Goal: Task Accomplishment & Management: Use online tool/utility

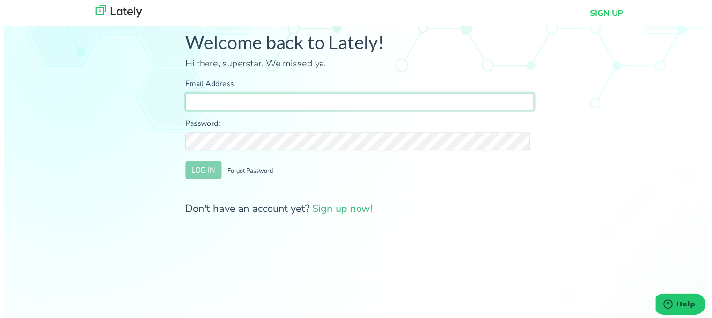
type input "[PERSON_NAME][EMAIL_ADDRESS][DOMAIN_NAME]"
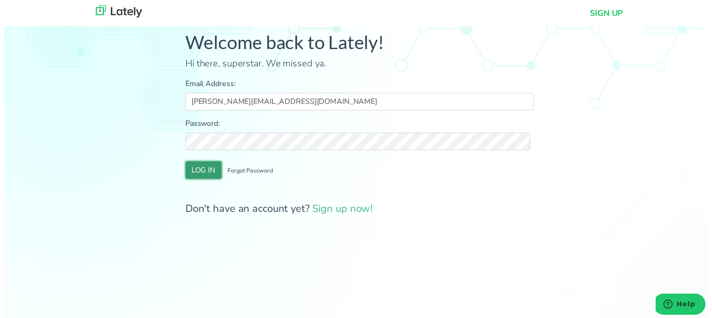
click at [200, 168] on button "LOG IN" at bounding box center [201, 172] width 37 height 18
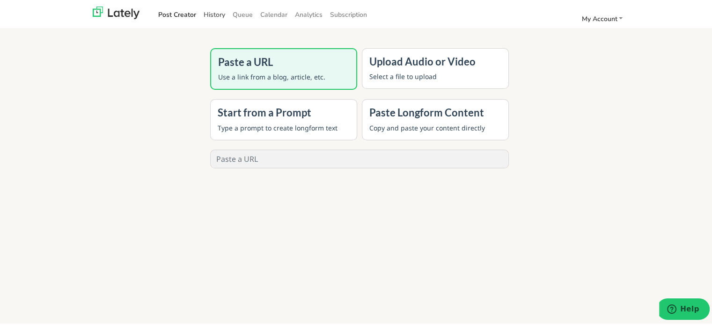
click at [209, 16] on link "History" at bounding box center [214, 13] width 29 height 15
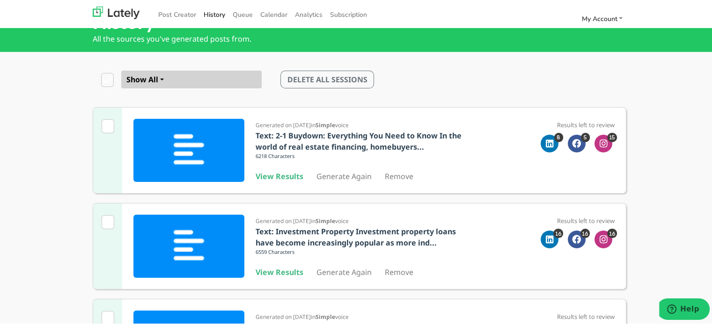
scroll to position [47, 0]
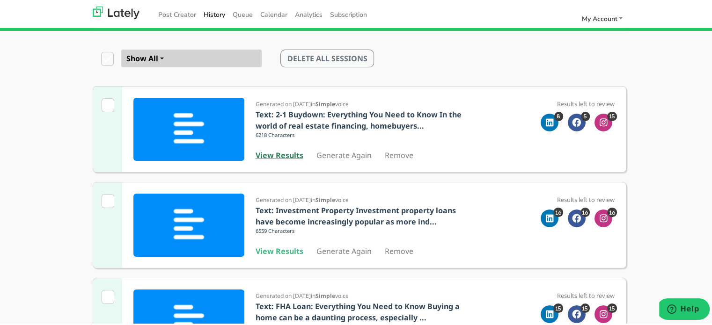
click at [278, 155] on b "View Results" at bounding box center [280, 154] width 48 height 10
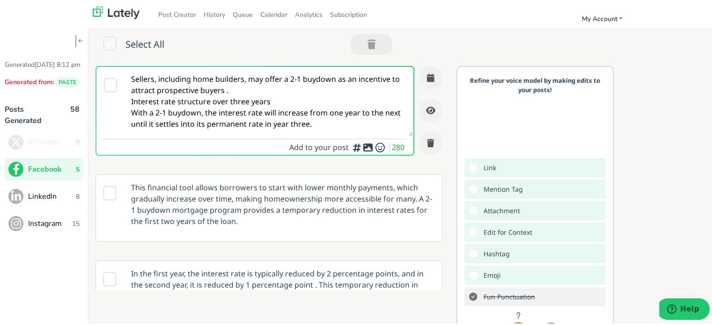
click at [176, 86] on textarea "Sellers, including home builders, may offer a 2-1 buydown as an incentive to at…" at bounding box center [268, 100] width 288 height 69
paste textarea "f-employed in [US_STATE]? Clear Rate Mortgage offers flexible loan options and …"
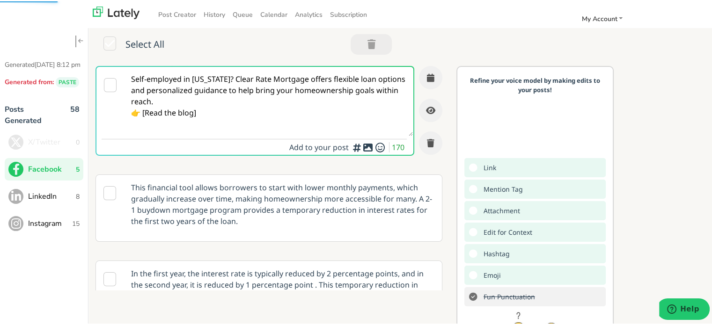
click at [168, 101] on textarea "Self-employed in [US_STATE]? Clear Rate Mortgage offers flexible loan options a…" at bounding box center [268, 100] width 288 height 69
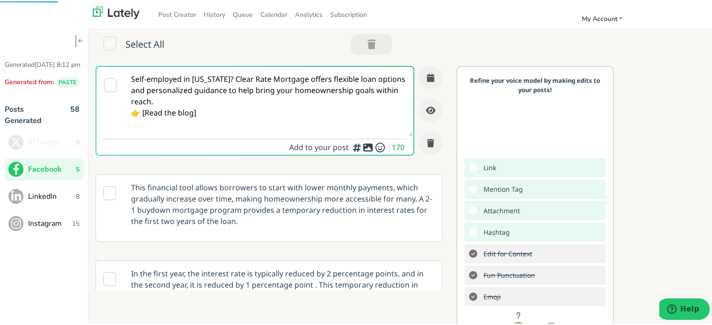
click at [145, 113] on textarea "Self-employed in [US_STATE]? Clear Rate Mortgage offers flexible loan options a…" at bounding box center [268, 100] width 288 height 69
click at [206, 116] on textarea "Self-employed in [US_STATE]? Clear Rate Mortgage offers flexible loan options a…" at bounding box center [268, 100] width 288 height 69
click at [216, 80] on textarea "Self-employed in [US_STATE]? Clear Rate Mortgage offers flexible loan options a…" at bounding box center [268, 100] width 288 height 69
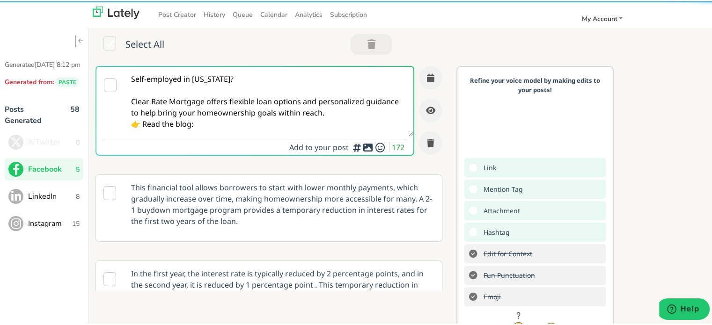
click at [347, 112] on textarea "Self-employed in [US_STATE]? Clear Rate Mortgage offers flexible loan options a…" at bounding box center [268, 100] width 288 height 69
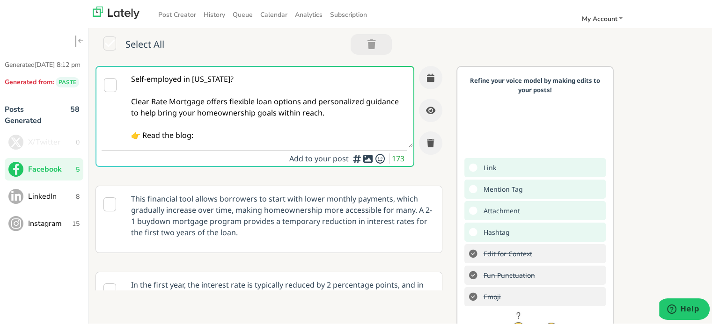
click at [219, 138] on textarea "Self-employed in [US_STATE]? Clear Rate Mortgage offers flexible loan options a…" at bounding box center [268, 106] width 288 height 80
paste textarea "[URL][DOMAIN_NAME][US_STATE]"
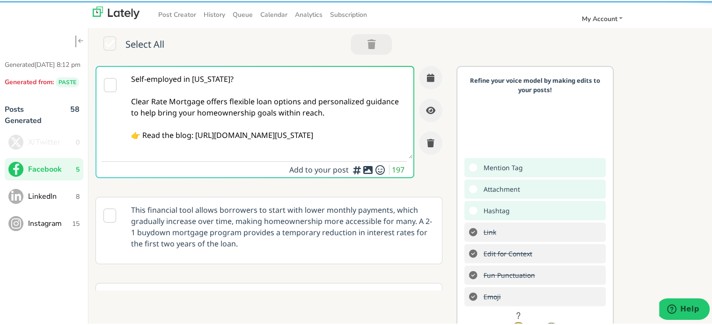
type textarea "Self-employed in [US_STATE]? Clear Rate Mortgage offers flexible loan options a…"
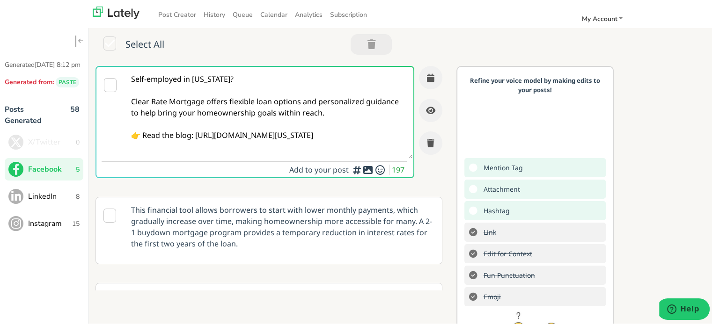
drag, startPoint x: 278, startPoint y: 109, endPoint x: 288, endPoint y: 109, distance: 10.3
click at [278, 109] on textarea "Self-employed in [US_STATE]? Clear Rate Mortgage offers flexible loan options a…" at bounding box center [268, 112] width 288 height 92
click at [429, 74] on button "button" at bounding box center [430, 76] width 23 height 23
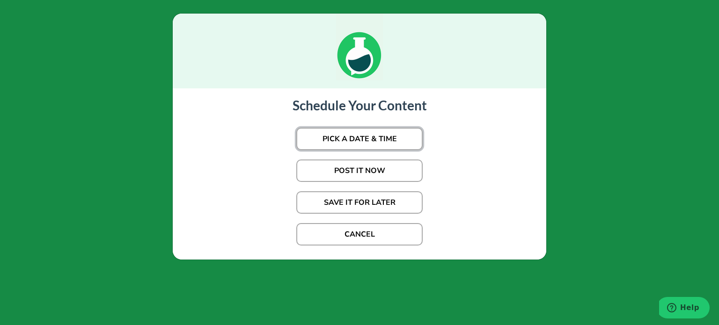
click at [364, 138] on button "PICK A DATE & TIME" at bounding box center [359, 139] width 126 height 22
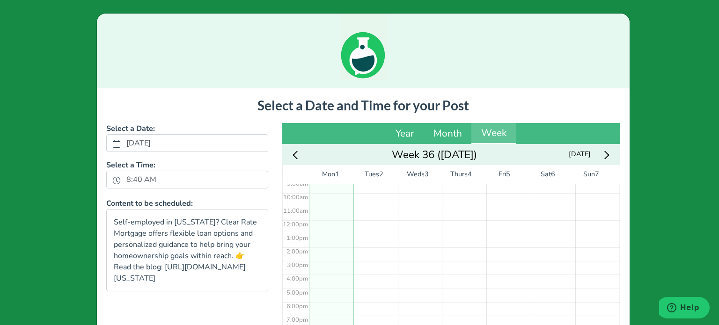
scroll to position [130, 0]
click at [137, 179] on label "8:40 AM" at bounding box center [141, 180] width 41 height 16
click at [121, 179] on button "8:40 AM" at bounding box center [116, 180] width 8 height 12
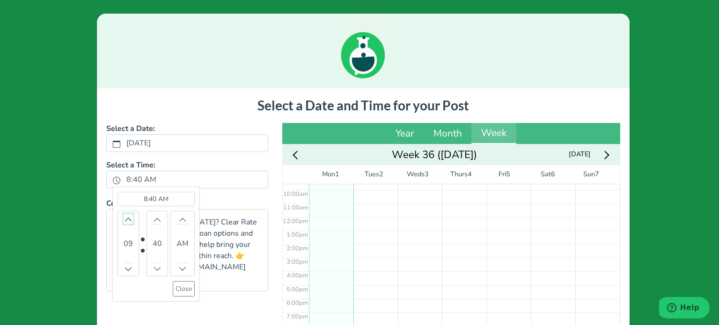
click at [125, 218] on icon "chevron up" at bounding box center [128, 219] width 7 height 7
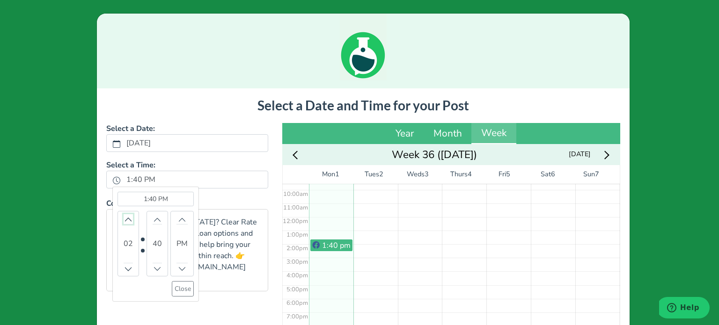
click at [125, 218] on icon "chevron up" at bounding box center [128, 219] width 7 height 7
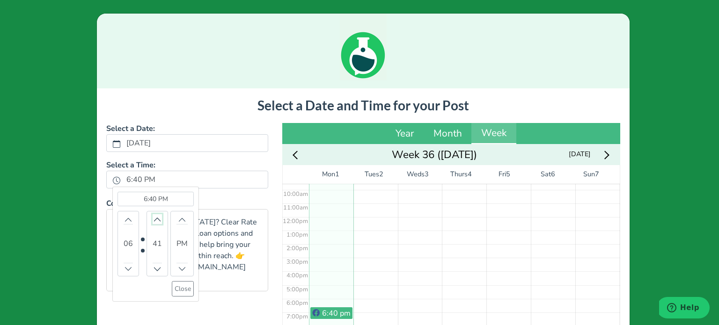
click at [154, 218] on icon "chevron up" at bounding box center [157, 219] width 7 height 7
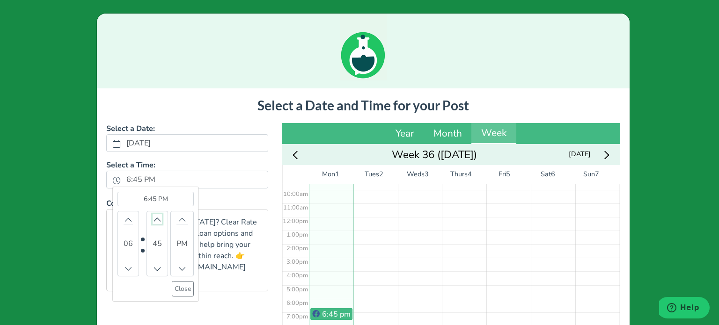
click at [154, 218] on icon "chevron up" at bounding box center [157, 219] width 7 height 7
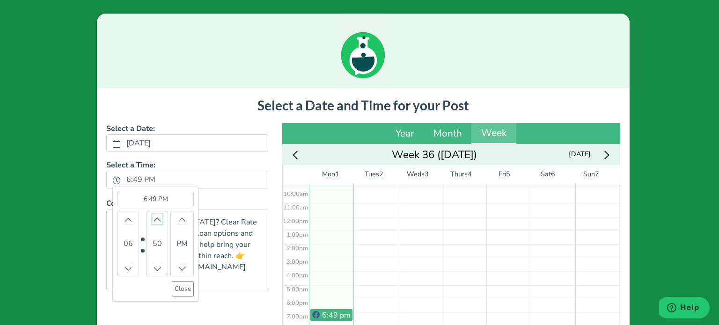
click at [154, 218] on icon "chevron up" at bounding box center [157, 219] width 7 height 7
click at [153, 218] on icon "chevron up" at bounding box center [157, 220] width 8 height 4
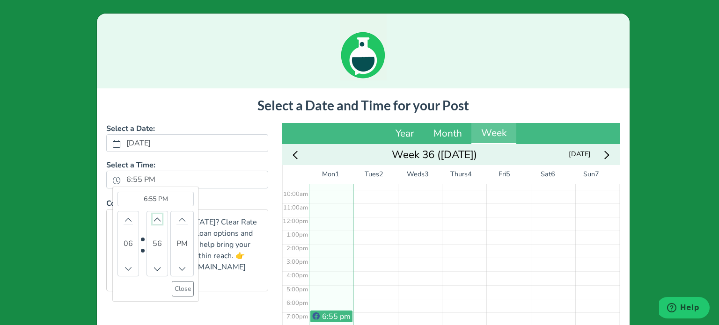
click at [153, 218] on icon "chevron up" at bounding box center [157, 220] width 8 height 4
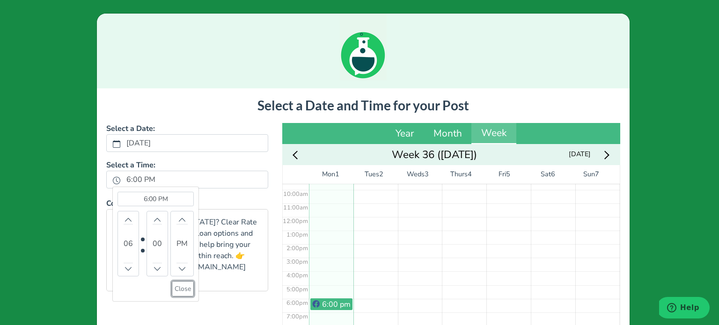
drag, startPoint x: 176, startPoint y: 286, endPoint x: 131, endPoint y: 211, distance: 87.3
click at [133, 211] on div "6:00 PM (Selected time) 06 00 PM Close" at bounding box center [155, 244] width 76 height 105
click at [124, 214] on button "Increment" at bounding box center [128, 219] width 9 height 10
click at [176, 286] on button "Close" at bounding box center [183, 288] width 22 height 15
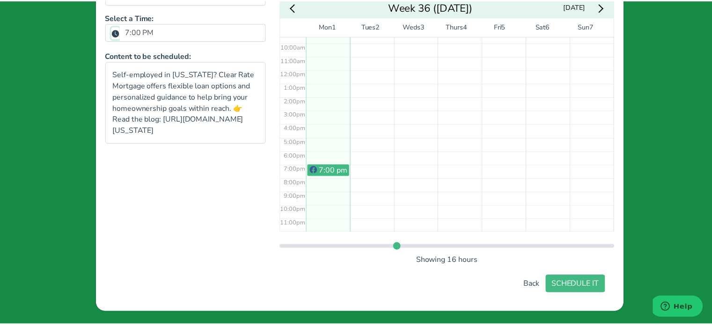
scroll to position [148, 0]
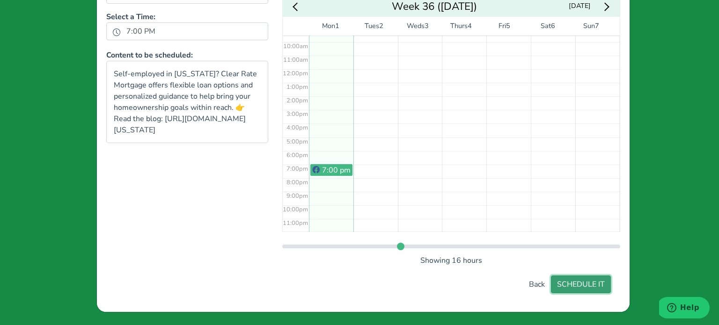
click at [594, 278] on button "SCHEDULE IT" at bounding box center [581, 285] width 60 height 18
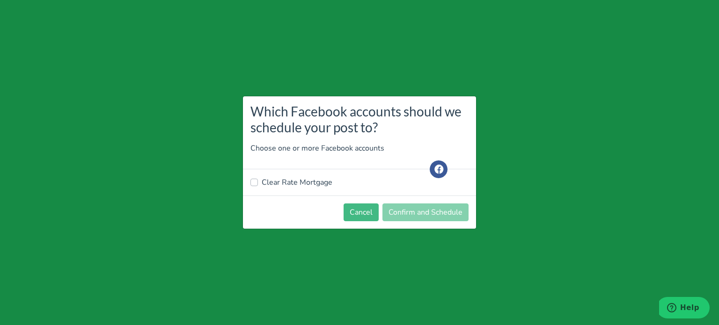
click at [303, 186] on label "Clear Rate Mortgage" at bounding box center [297, 182] width 71 height 11
click at [258, 186] on input "Clear Rate Mortgage" at bounding box center [253, 181] width 7 height 9
checkbox input "true"
click at [409, 212] on button "Confirm and Schedule" at bounding box center [425, 213] width 86 height 18
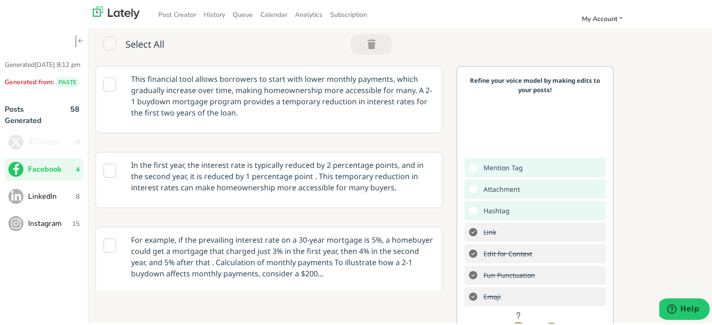
click at [55, 206] on button "LinkedIn 8" at bounding box center [44, 195] width 79 height 22
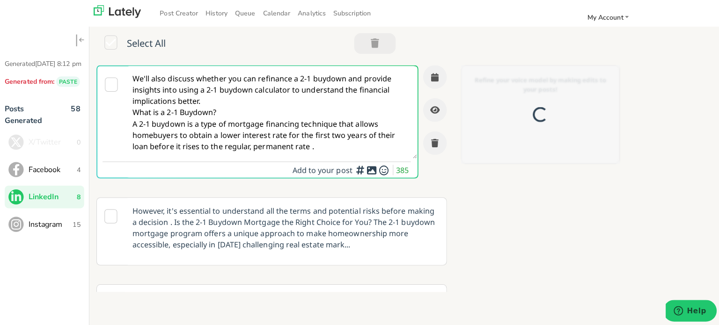
scroll to position [0, 0]
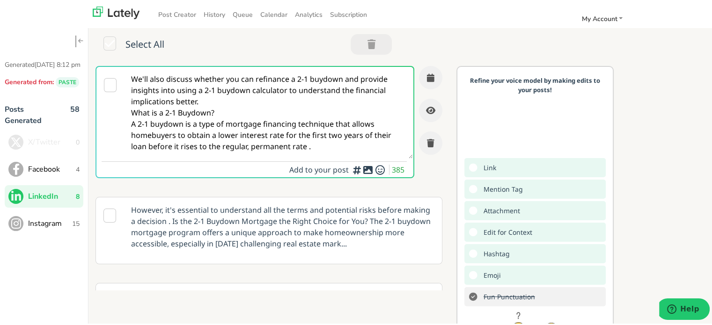
click at [687, 31] on div "Select All" at bounding box center [403, 45] width 630 height 39
click at [263, 129] on textarea "We'll also discuss whether you can refinance a 2-1 buydown and provide insights…" at bounding box center [268, 112] width 288 height 92
paste textarea "Self-employed borrowers in [US_STATE]: Clear Rate Mortgage delivers tailored lo…"
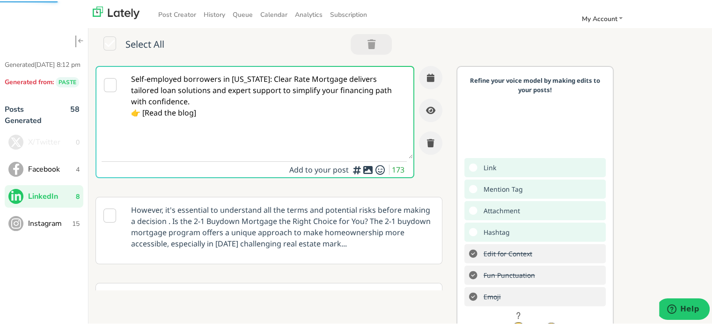
click at [201, 115] on textarea "Self-employed borrowers in [US_STATE]: Clear Rate Mortgage delivers tailored lo…" at bounding box center [268, 112] width 288 height 92
click at [145, 114] on textarea "Self-employed borrowers in [US_STATE]: Clear Rate Mortgage delivers tailored lo…" at bounding box center [268, 112] width 288 height 92
click at [202, 113] on textarea "Self-employed borrowers in [US_STATE]: Clear Rate Mortgage delivers tailored lo…" at bounding box center [268, 112] width 288 height 92
click at [252, 77] on textarea "Self-employed borrowers in [US_STATE]: Clear Rate Mortgage delivers tailored lo…" at bounding box center [268, 112] width 288 height 92
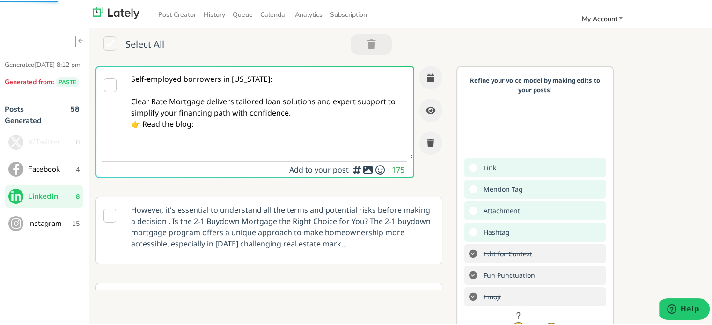
click at [320, 120] on textarea "Self-employed borrowers in [US_STATE]: Clear Rate Mortgage delivers tailored lo…" at bounding box center [268, 112] width 288 height 92
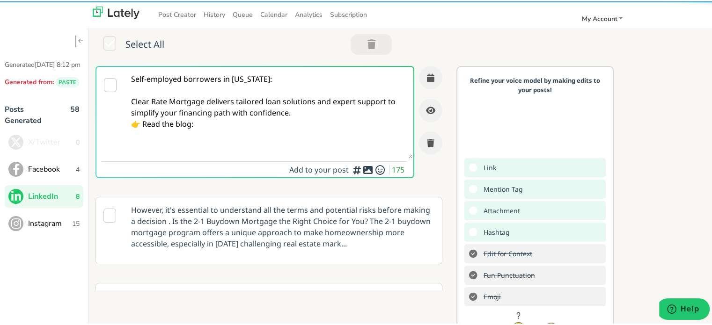
click at [295, 111] on textarea "Self-employed borrowers in [US_STATE]: Clear Rate Mortgage delivers tailored lo…" at bounding box center [268, 112] width 288 height 92
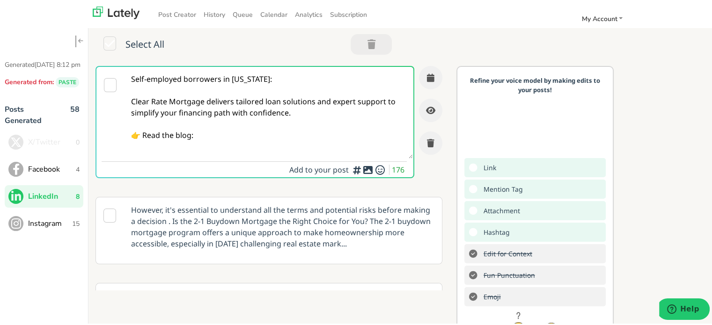
click at [223, 137] on textarea "Self-employed borrowers in [US_STATE]: Clear Rate Mortgage delivers tailored lo…" at bounding box center [268, 112] width 288 height 92
paste textarea "[URL][DOMAIN_NAME][US_STATE]"
type textarea "Self-employed borrowers in [US_STATE]: Clear Rate Mortgage delivers tailored lo…"
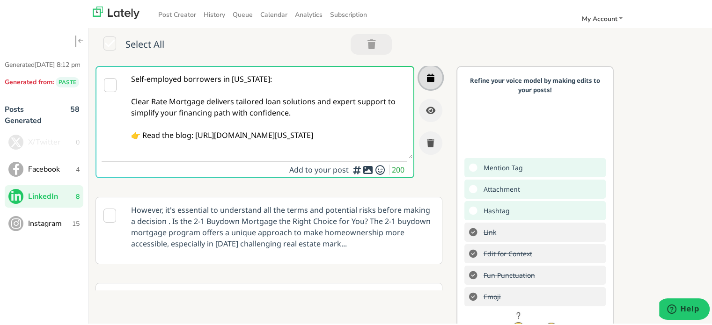
click at [419, 71] on button "button" at bounding box center [430, 76] width 23 height 23
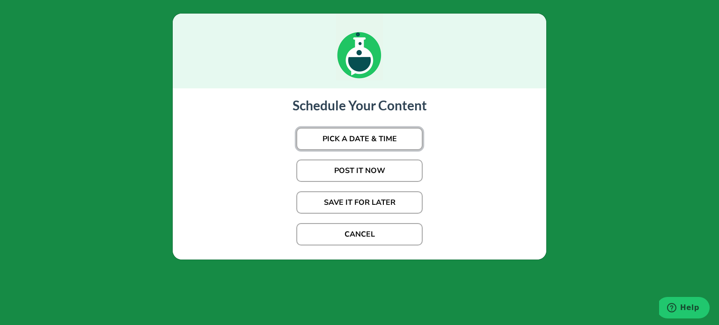
click at [368, 138] on button "PICK A DATE & TIME" at bounding box center [359, 139] width 126 height 22
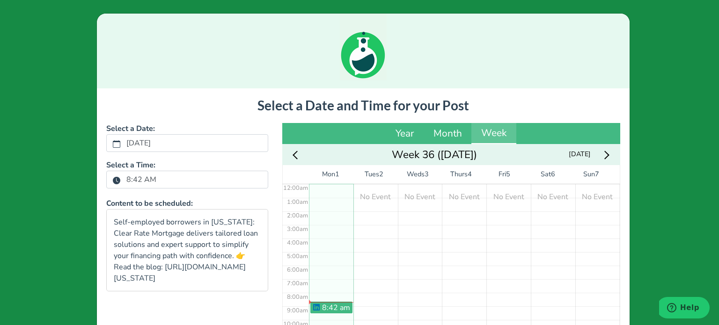
click at [124, 181] on label "8:42 AM" at bounding box center [141, 180] width 41 height 16
click at [121, 181] on button "8:42 AM" at bounding box center [116, 180] width 8 height 12
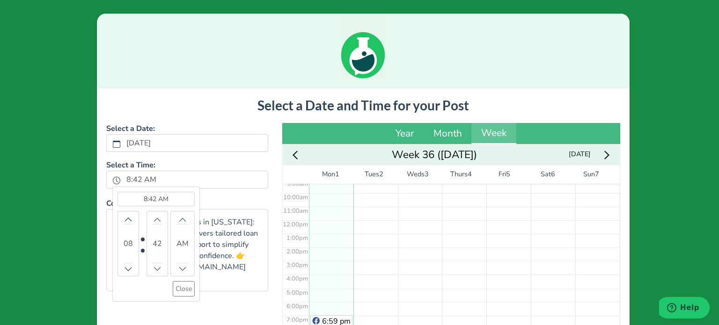
scroll to position [130, 0]
click at [125, 219] on icon "chevron up" at bounding box center [128, 220] width 8 height 4
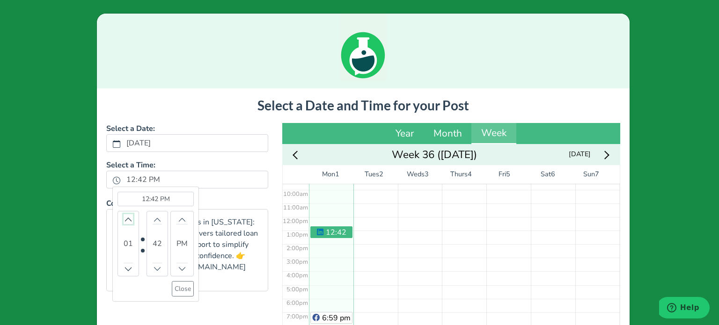
click at [125, 219] on icon "chevron up" at bounding box center [128, 220] width 8 height 4
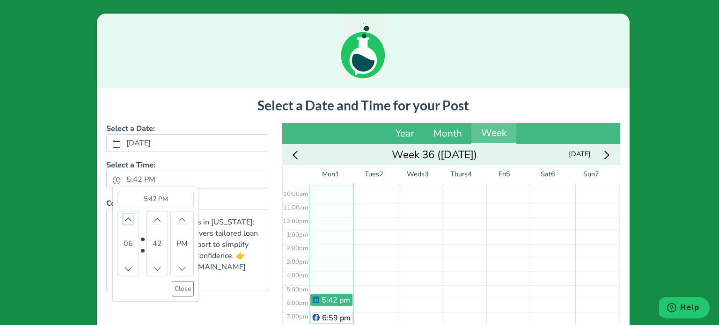
click at [125, 219] on icon "chevron up" at bounding box center [128, 220] width 8 height 4
click at [154, 217] on icon "chevron up" at bounding box center [157, 219] width 7 height 7
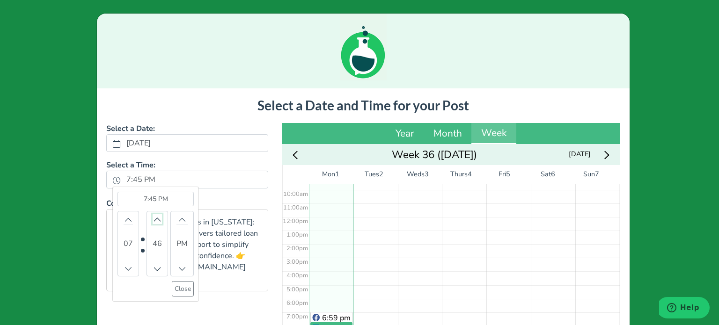
click at [154, 217] on icon "chevron up" at bounding box center [157, 219] width 7 height 7
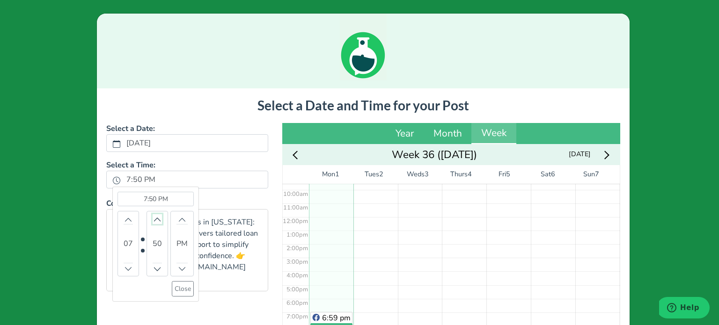
click at [154, 217] on icon "chevron up" at bounding box center [157, 219] width 7 height 7
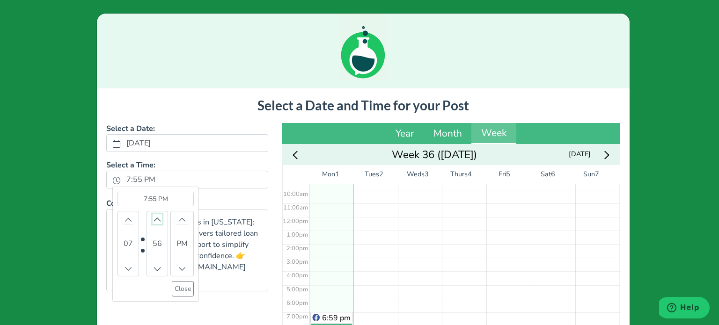
click at [154, 217] on icon "chevron up" at bounding box center [157, 219] width 7 height 7
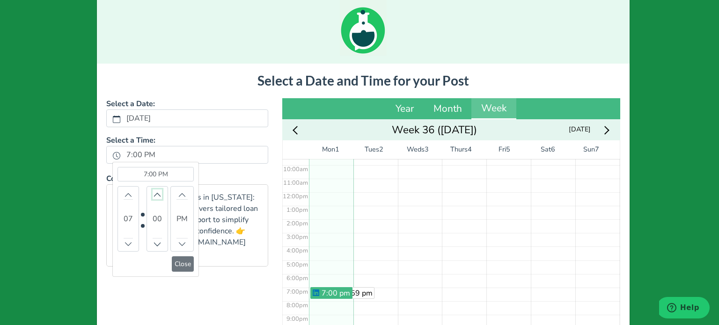
scroll to position [47, 0]
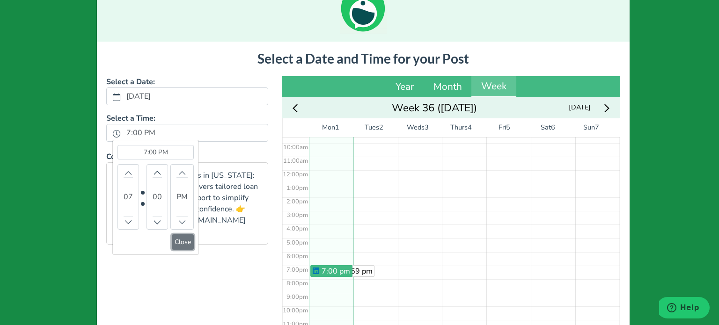
click at [172, 242] on button "Close" at bounding box center [183, 241] width 22 height 15
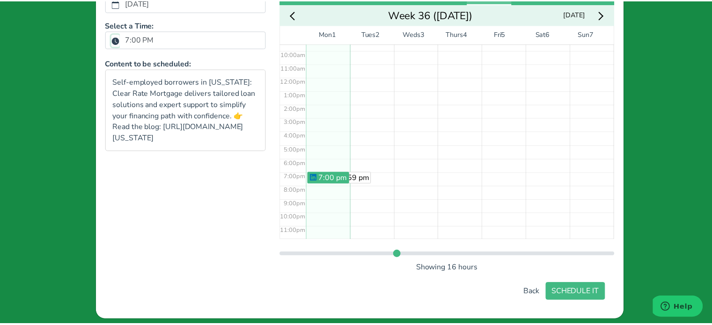
scroll to position [148, 0]
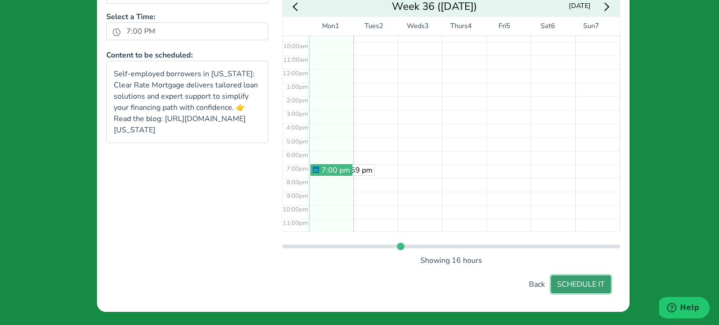
click at [575, 280] on button "SCHEDULE IT" at bounding box center [581, 285] width 60 height 18
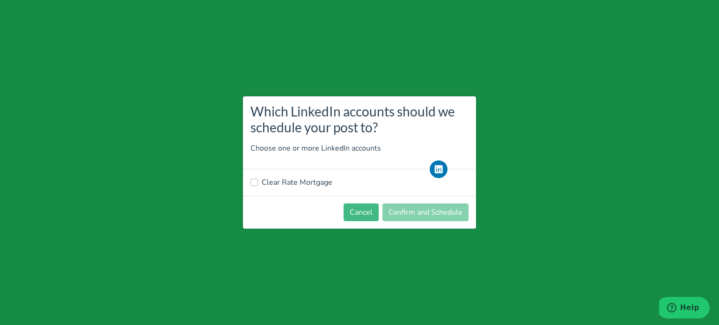
click at [307, 183] on label "Clear Rate Mortgage" at bounding box center [297, 182] width 71 height 11
click at [258, 183] on input "Clear Rate Mortgage" at bounding box center [253, 181] width 7 height 9
checkbox input "true"
click at [418, 210] on button "Confirm and Schedule" at bounding box center [425, 213] width 86 height 18
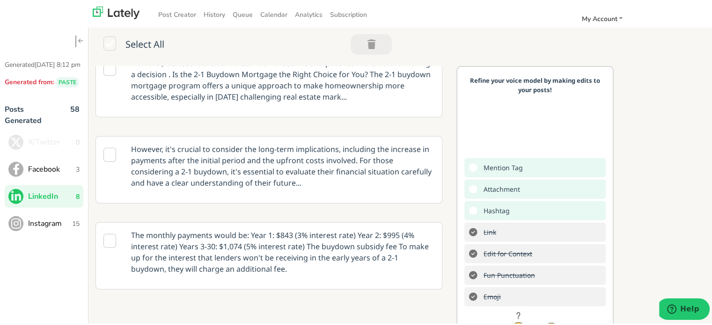
scroll to position [0, 0]
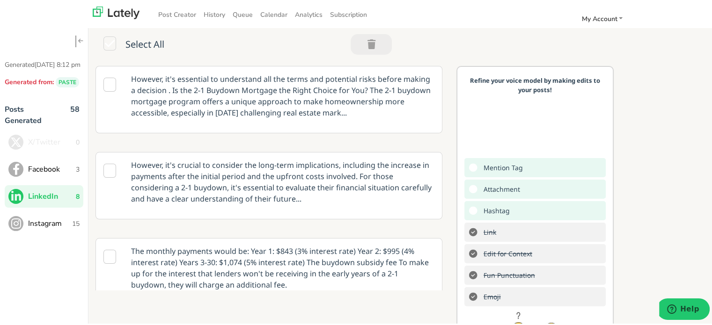
click at [38, 174] on span "Facebook" at bounding box center [52, 167] width 48 height 11
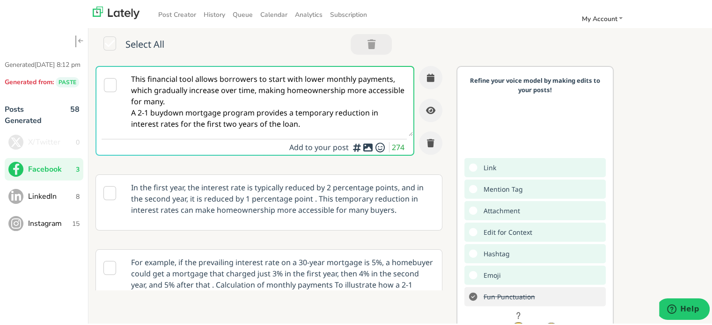
click at [258, 84] on textarea "This financial tool allows borrowers to start with lower monthly payments, whic…" at bounding box center [268, 100] width 288 height 69
paste textarea "Self-employed in [US_STATE]? Clear Rate Mortgage offers flexible loan solutions…"
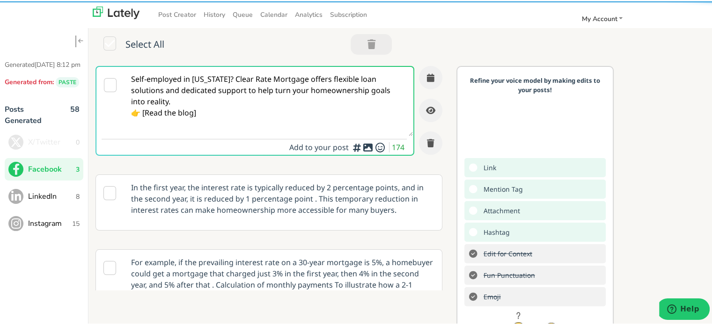
click at [242, 79] on textarea "Self-employed in [US_STATE]? Clear Rate Mortgage offers flexible loan solutions…" at bounding box center [268, 100] width 288 height 69
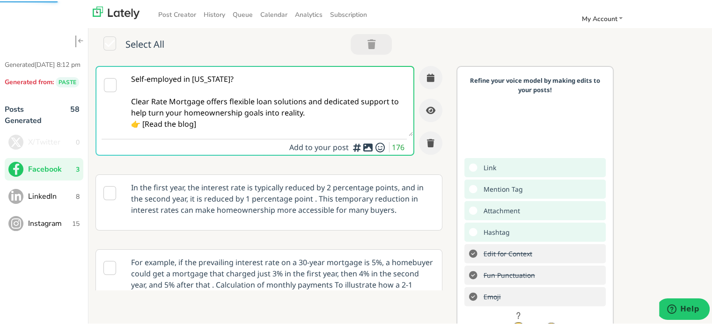
click at [317, 116] on textarea "Self-employed in [US_STATE]? Clear Rate Mortgage offers flexible loan solutions…" at bounding box center [268, 100] width 288 height 69
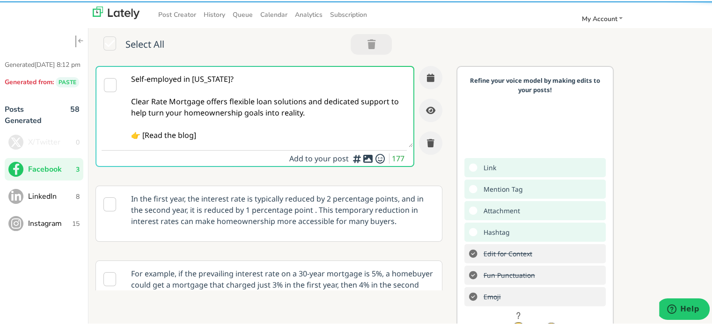
click at [215, 127] on textarea "Self-employed in [US_STATE]? Clear Rate Mortgage offers flexible loan solutions…" at bounding box center [268, 106] width 288 height 80
click at [213, 131] on textarea "Self-employed in [US_STATE]? Clear Rate Mortgage offers flexible loan solutions…" at bounding box center [268, 106] width 288 height 80
click at [145, 132] on textarea "Self-employed in [US_STATE]? Clear Rate Mortgage offers flexible loan solutions…" at bounding box center [268, 106] width 288 height 80
click at [215, 140] on textarea "Self-employed in [US_STATE]? Clear Rate Mortgage offers flexible loan solutions…" at bounding box center [268, 106] width 288 height 80
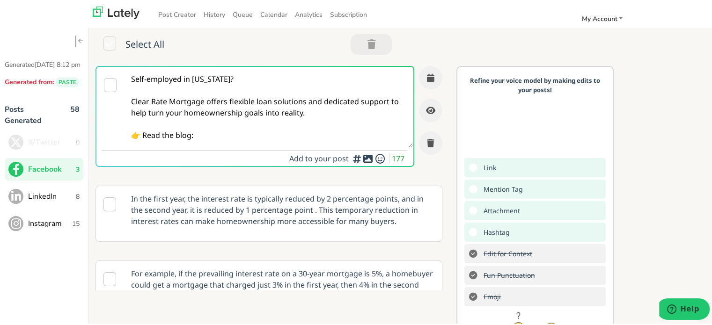
paste textarea "[URL][DOMAIN_NAME][US_STATE]"
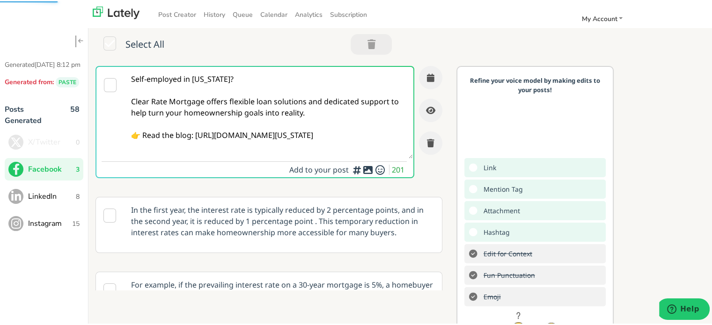
click at [234, 122] on textarea "Self-employed in [US_STATE]? Clear Rate Mortgage offers flexible loan solutions…" at bounding box center [268, 112] width 288 height 92
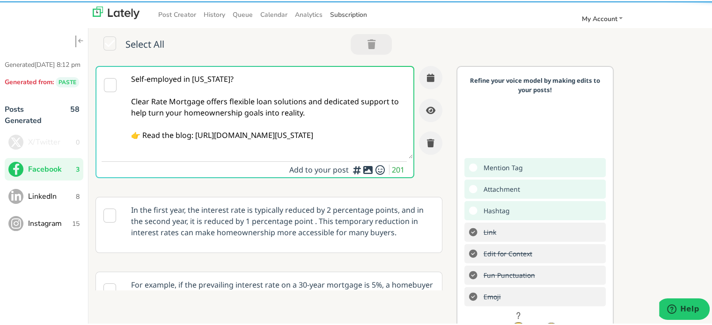
type textarea "Self-employed in [US_STATE]? Clear Rate Mortgage offers flexible loan solutions…"
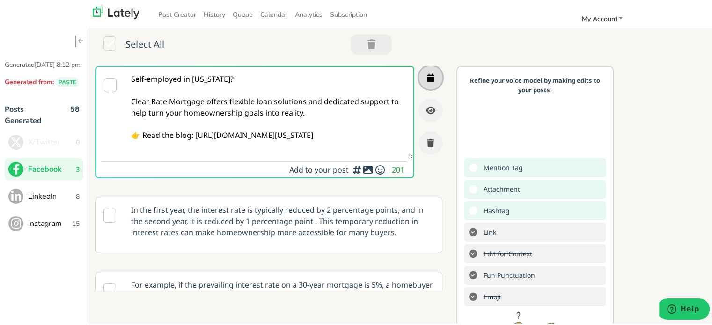
click at [419, 80] on button "button" at bounding box center [430, 76] width 23 height 23
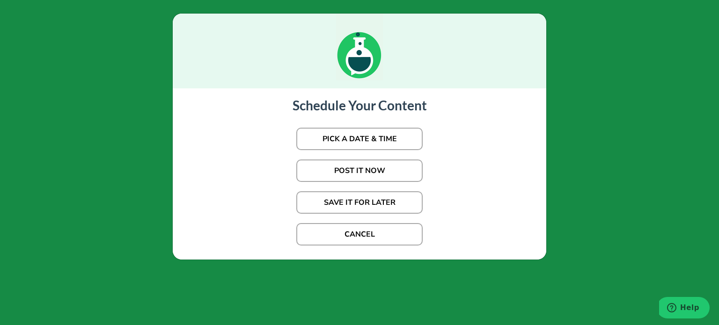
click at [352, 151] on p "PICK A DATE & TIME" at bounding box center [359, 139] width 355 height 32
click at [354, 142] on button "PICK A DATE & TIME" at bounding box center [359, 139] width 126 height 22
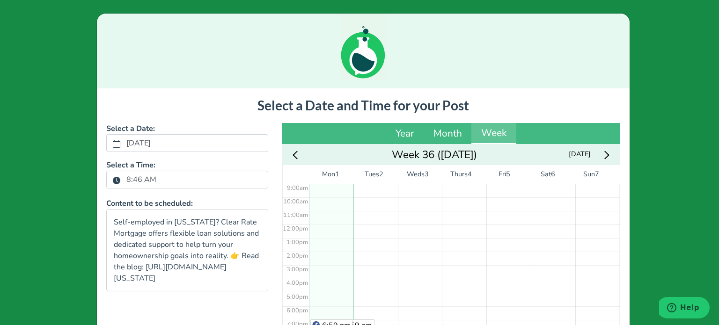
scroll to position [130, 0]
click at [142, 177] on label "8:46 AM" at bounding box center [141, 180] width 41 height 16
click at [121, 177] on button "8:46 AM" at bounding box center [116, 180] width 8 height 12
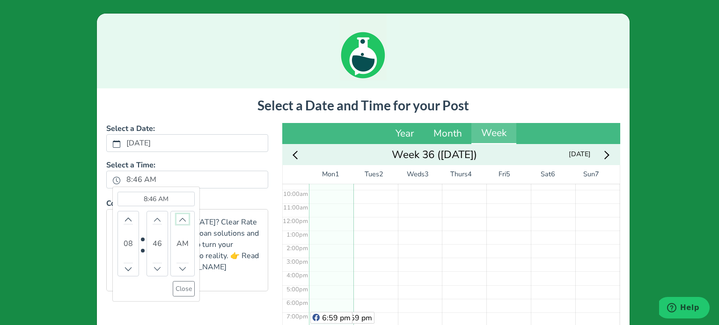
click at [180, 220] on icon "chevron up" at bounding box center [182, 220] width 7 height 4
click at [153, 266] on button "Decrement" at bounding box center [157, 268] width 9 height 10
click at [153, 224] on output "45" at bounding box center [157, 243] width 9 height 39
click at [154, 217] on icon "chevron up" at bounding box center [157, 219] width 7 height 7
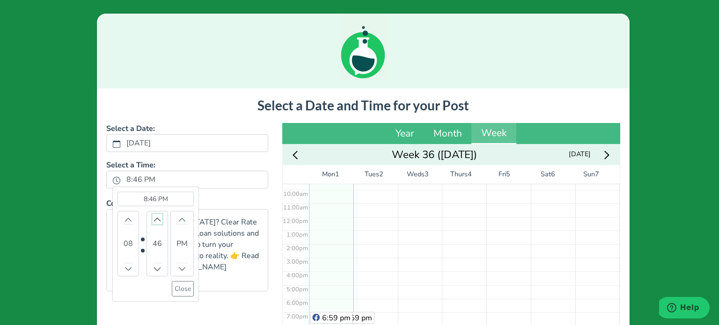
click at [154, 217] on icon "chevron up" at bounding box center [157, 219] width 7 height 7
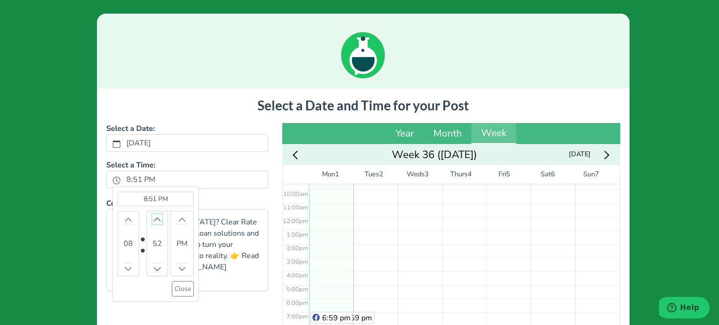
click at [154, 217] on icon "chevron up" at bounding box center [157, 219] width 7 height 7
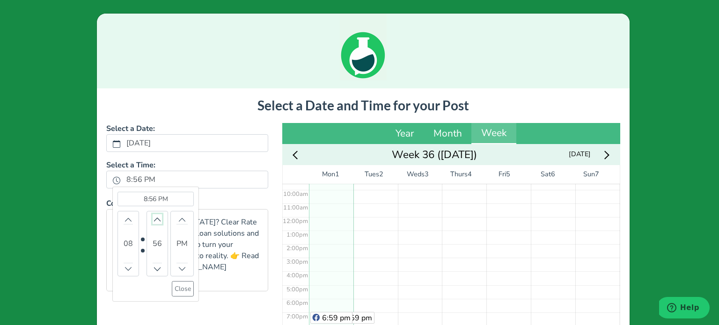
click at [154, 217] on icon "chevron up" at bounding box center [157, 219] width 7 height 7
click at [177, 287] on button "Close" at bounding box center [183, 288] width 22 height 15
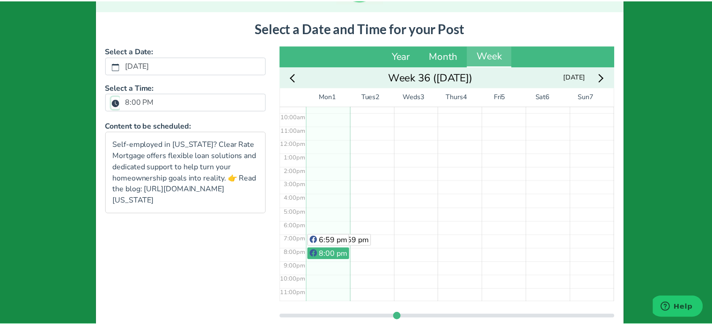
scroll to position [148, 0]
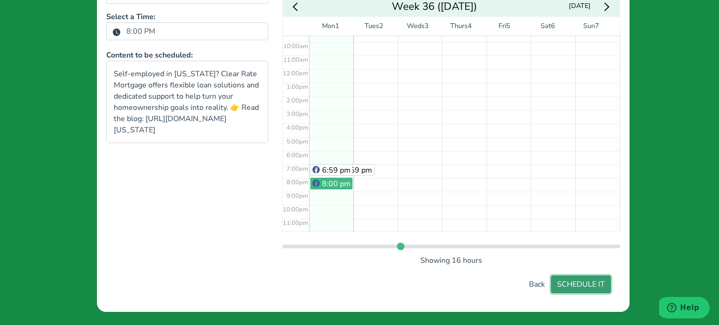
click at [593, 280] on button "SCHEDULE IT" at bounding box center [581, 285] width 60 height 18
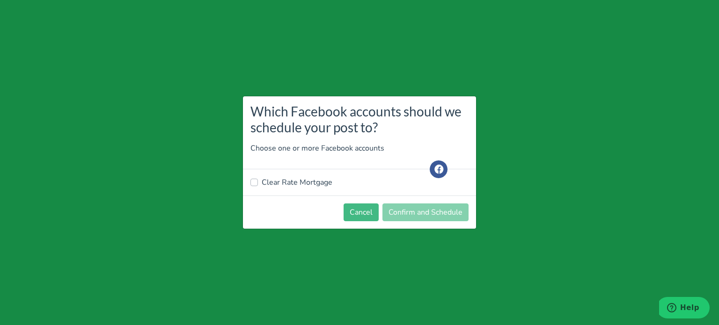
click at [301, 180] on label "Clear Rate Mortgage" at bounding box center [297, 182] width 71 height 11
click at [258, 180] on input "Clear Rate Mortgage" at bounding box center [253, 181] width 7 height 9
checkbox input "true"
click at [387, 209] on button "Confirm and Schedule" at bounding box center [425, 213] width 86 height 18
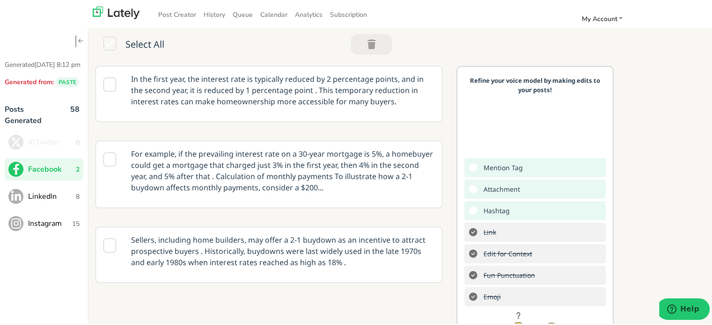
click at [692, 91] on div "In the first year, the interest rate is typically reduced by 2 percentage point…" at bounding box center [403, 240] width 630 height 350
click at [42, 201] on span "LinkedIn" at bounding box center [52, 195] width 48 height 11
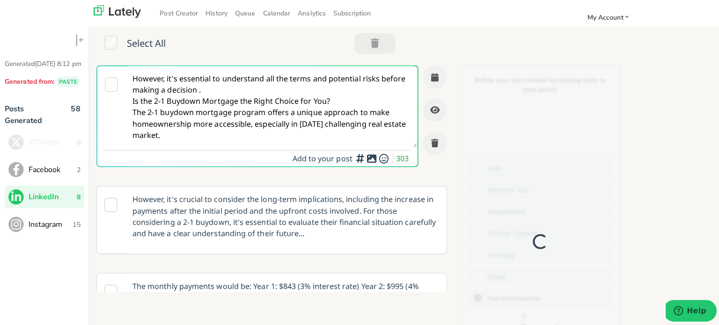
scroll to position [0, 0]
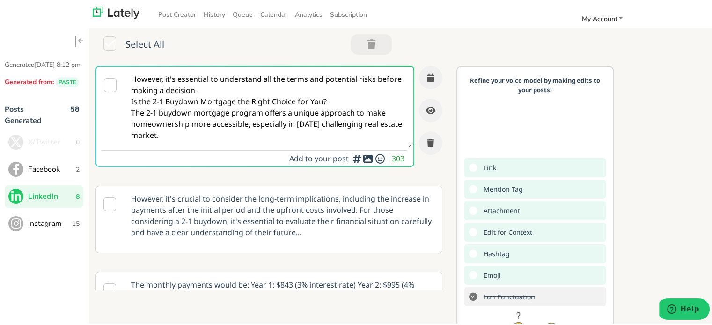
paste textarea "Self-employed borrowers in [US_STATE]: Clear Rate Mortgage provides adaptable l…"
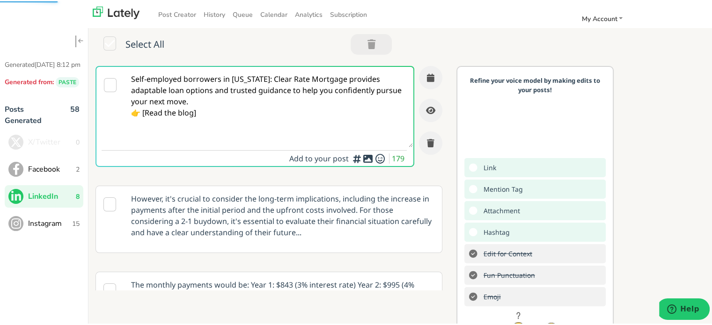
click at [281, 80] on textarea "Self-employed borrowers in [US_STATE]: Clear Rate Mortgage provides adaptable l…" at bounding box center [268, 106] width 288 height 80
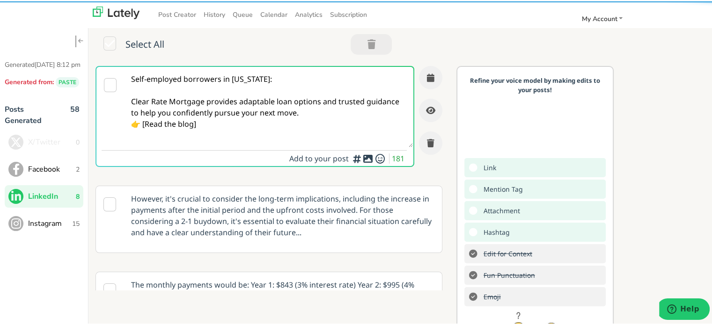
click at [310, 110] on textarea "Self-employed borrowers in [US_STATE]: Clear Rate Mortgage provides adaptable l…" at bounding box center [268, 106] width 288 height 80
click at [206, 137] on textarea "Self-employed borrowers in [US_STATE]: Clear Rate Mortgage provides adaptable l…" at bounding box center [268, 106] width 288 height 80
click at [146, 136] on textarea "Self-employed borrowers in [US_STATE]: Clear Rate Mortgage provides adaptable l…" at bounding box center [268, 106] width 288 height 80
click at [207, 133] on textarea "Self-employed borrowers in [US_STATE]: Clear Rate Mortgage provides adaptable l…" at bounding box center [268, 106] width 288 height 80
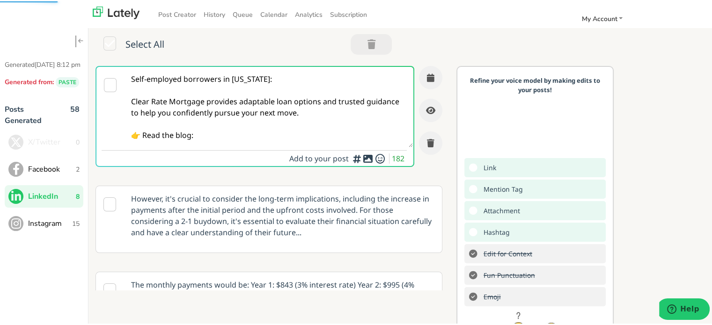
paste textarea "[URL][DOMAIN_NAME][US_STATE]"
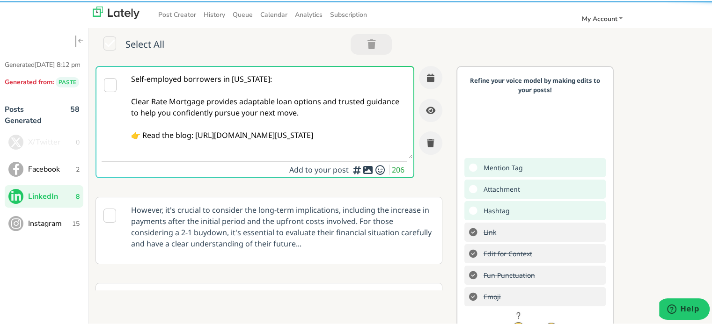
type textarea "Self-employed borrowers in [US_STATE]: Clear Rate Mortgage provides adaptable l…"
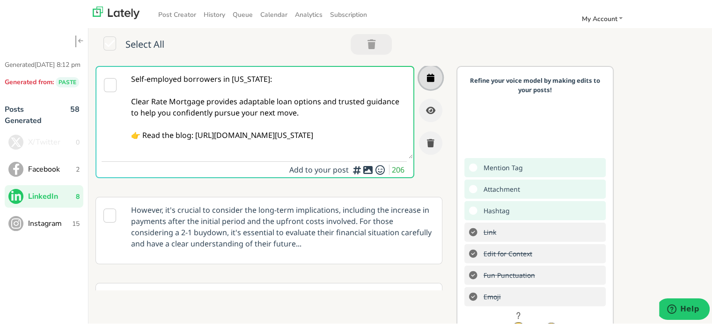
click at [427, 77] on icon "button" at bounding box center [430, 76] width 7 height 8
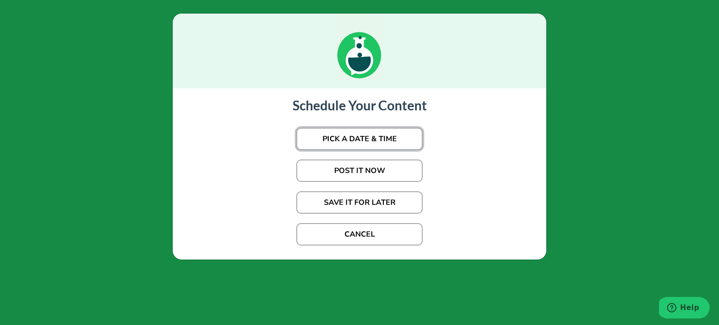
click at [314, 137] on button "PICK A DATE & TIME" at bounding box center [359, 139] width 126 height 22
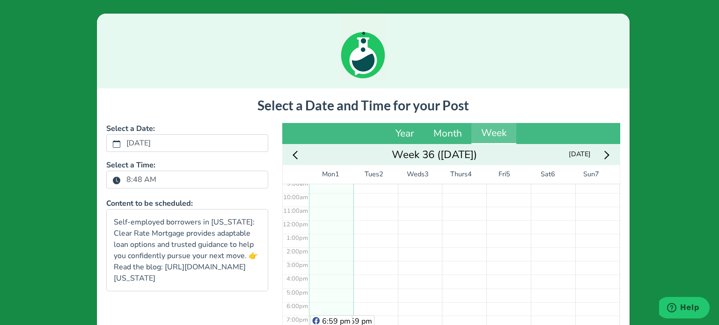
click at [142, 178] on label "8:48 AM" at bounding box center [141, 180] width 41 height 16
click at [121, 178] on button "8:48 AM" at bounding box center [116, 180] width 8 height 12
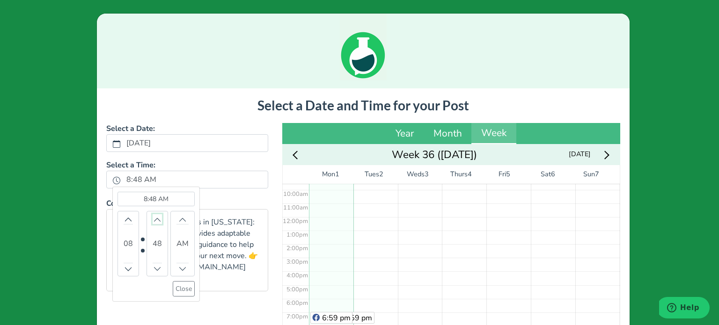
click at [154, 221] on icon "chevron up" at bounding box center [157, 219] width 7 height 7
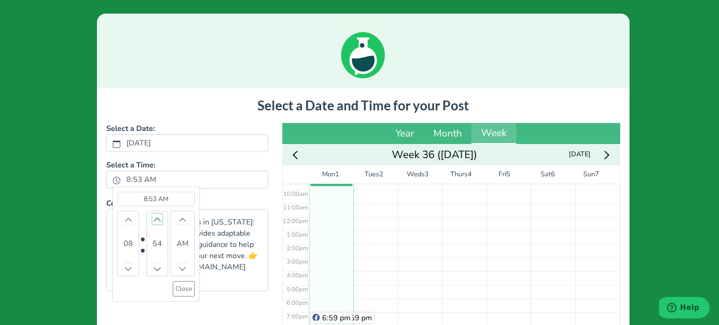
click at [154, 221] on icon "chevron up" at bounding box center [157, 219] width 7 height 7
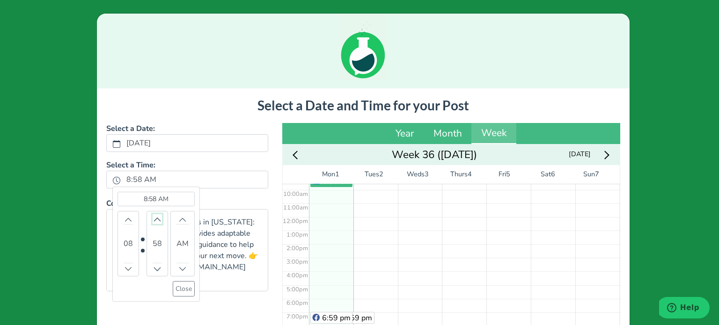
click at [154, 221] on icon "chevron up" at bounding box center [157, 219] width 7 height 7
click at [179, 220] on icon "chevron up" at bounding box center [182, 219] width 7 height 7
click at [173, 292] on button "Close" at bounding box center [183, 288] width 22 height 15
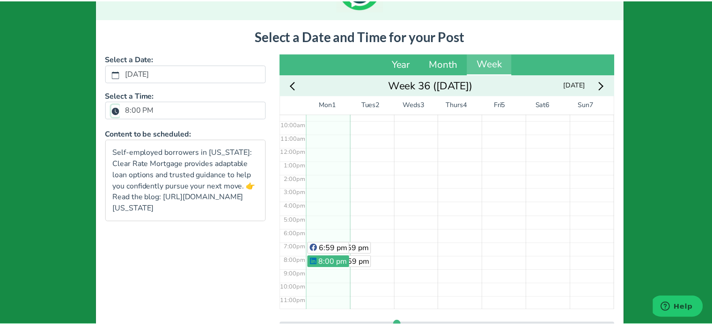
scroll to position [148, 0]
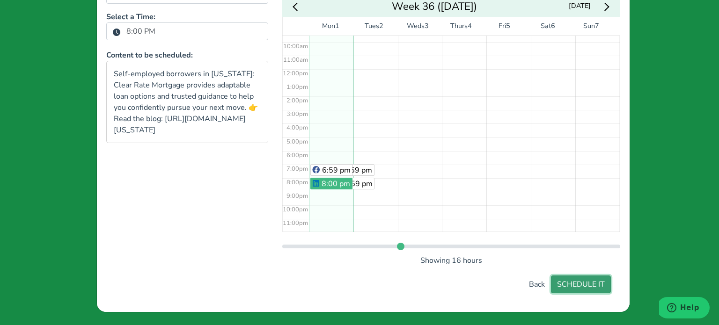
click at [564, 288] on button "SCHEDULE IT" at bounding box center [581, 285] width 60 height 18
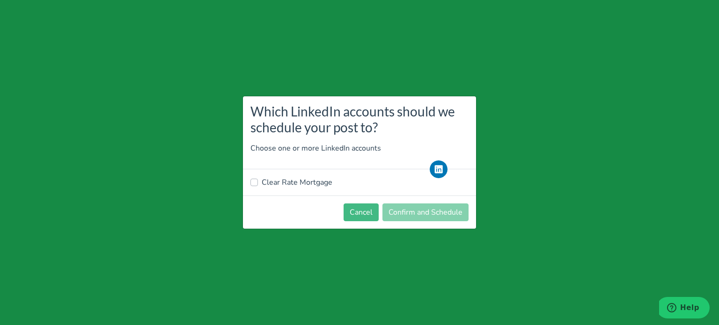
click at [304, 184] on label "Clear Rate Mortgage" at bounding box center [297, 182] width 71 height 11
click at [258, 184] on input "Clear Rate Mortgage" at bounding box center [253, 181] width 7 height 9
checkbox input "true"
click at [404, 201] on footer "Cancel Confirm and Schedule" at bounding box center [359, 212] width 233 height 33
click at [408, 215] on button "Confirm and Schedule" at bounding box center [425, 213] width 86 height 18
